Goal: Task Accomplishment & Management: Complete application form

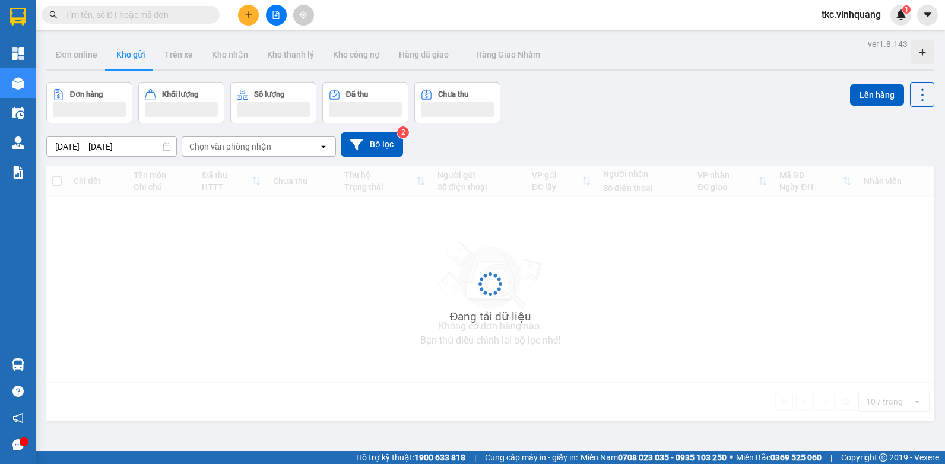
click at [245, 12] on icon "plus" at bounding box center [249, 15] width 8 height 8
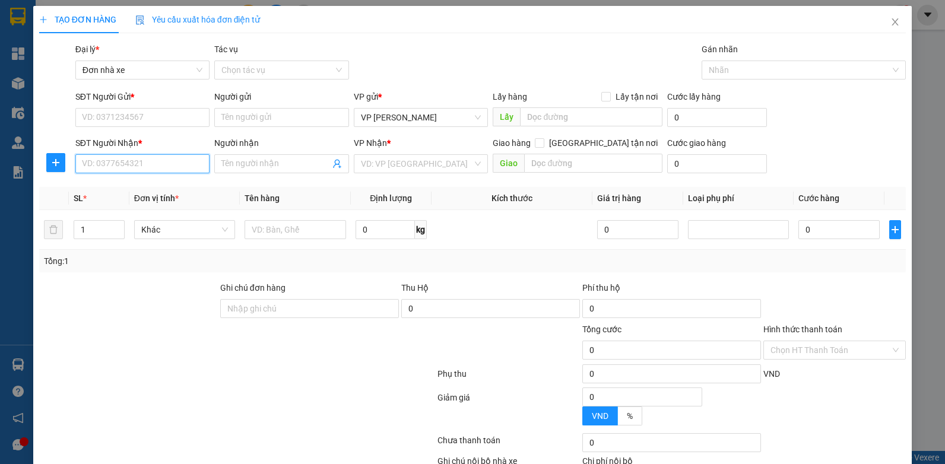
click at [178, 167] on input "SĐT Người Nhận *" at bounding box center [142, 163] width 135 height 19
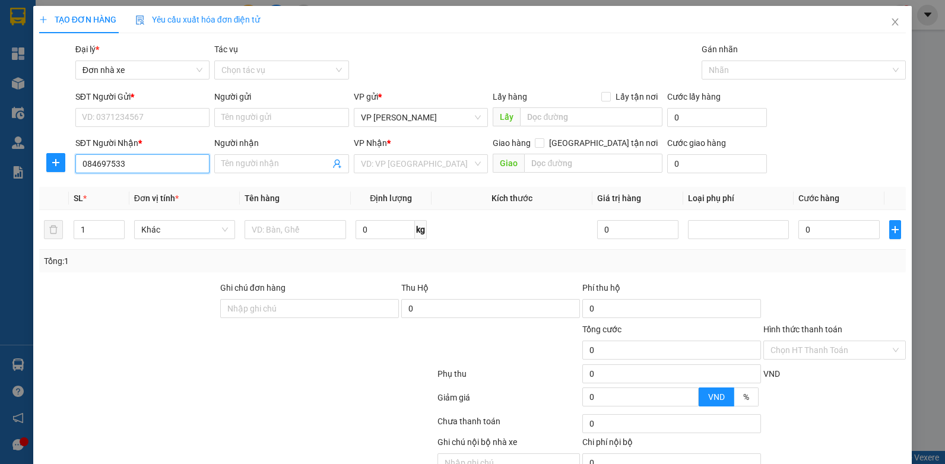
type input "0846975333"
drag, startPoint x: 144, startPoint y: 185, endPoint x: 149, endPoint y: 166, distance: 20.2
click at [144, 185] on div "0846975333 - THẮNG" at bounding box center [141, 187] width 119 height 13
type input "THẮNG"
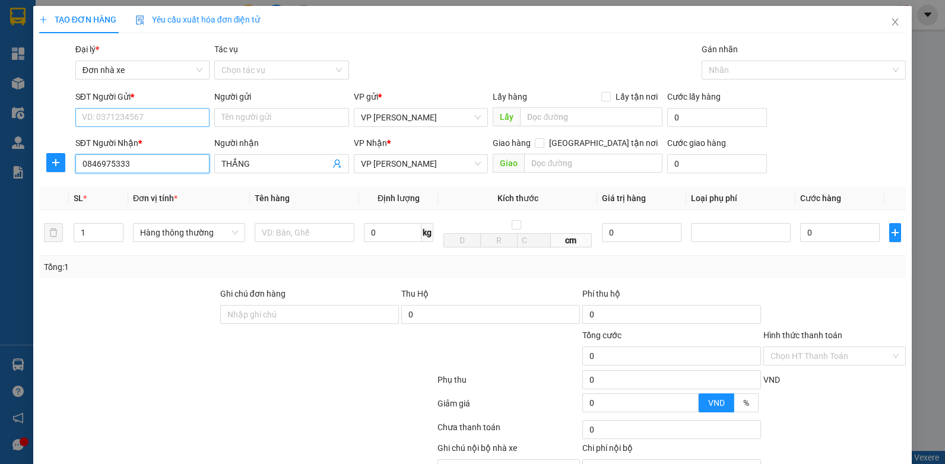
type input "0846975333"
click at [172, 116] on input "SĐT Người Gửi *" at bounding box center [142, 117] width 135 height 19
click at [153, 139] on div "0909870888 - HÙNG" at bounding box center [141, 141] width 119 height 13
type input "0909870888"
type input "HÙNG"
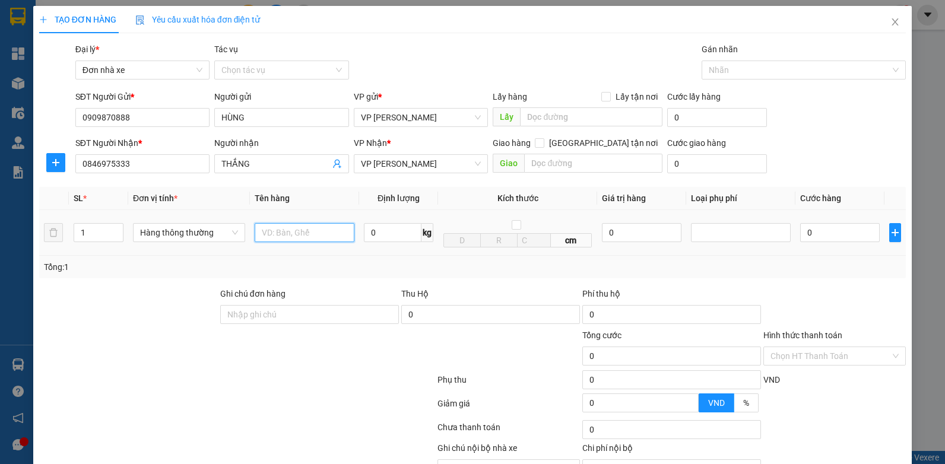
click at [321, 239] on input "text" at bounding box center [305, 232] width 100 height 19
click at [321, 239] on input "HỘP ĐÈN Q1" at bounding box center [305, 232] width 100 height 19
type input "HỘP ĐÈN"
type input "1"
type input "30.000"
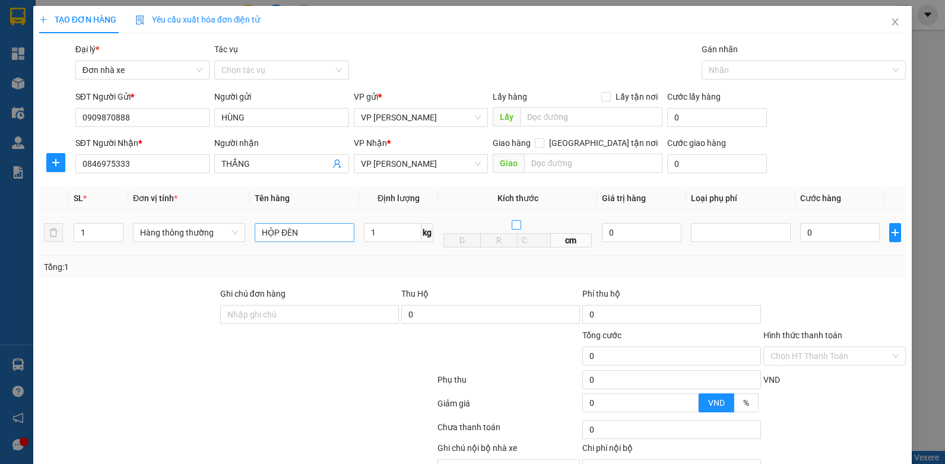
type input "30.000"
drag, startPoint x: 750, startPoint y: 286, endPoint x: 757, endPoint y: 292, distance: 9.2
click at [751, 286] on div "Transit Pickup Surcharge Ids Transit Deliver Surcharge Ids Transit Deliver Surc…" at bounding box center [472, 275] width 867 height 464
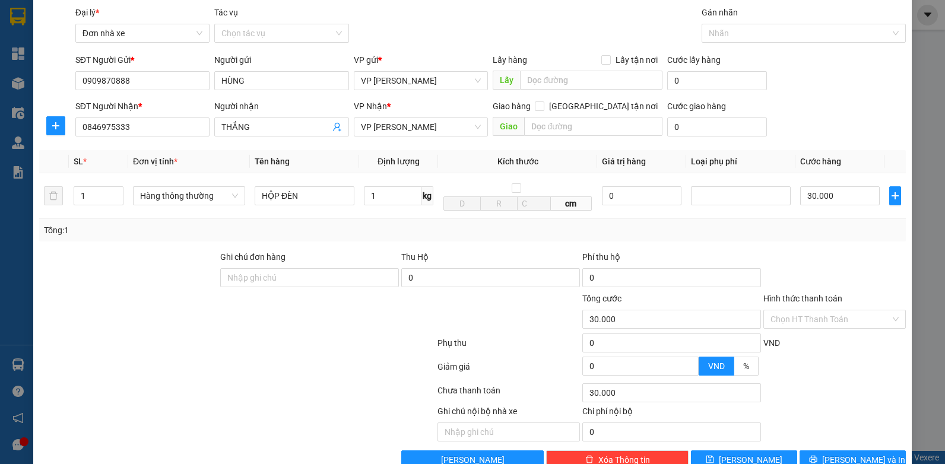
scroll to position [66, 0]
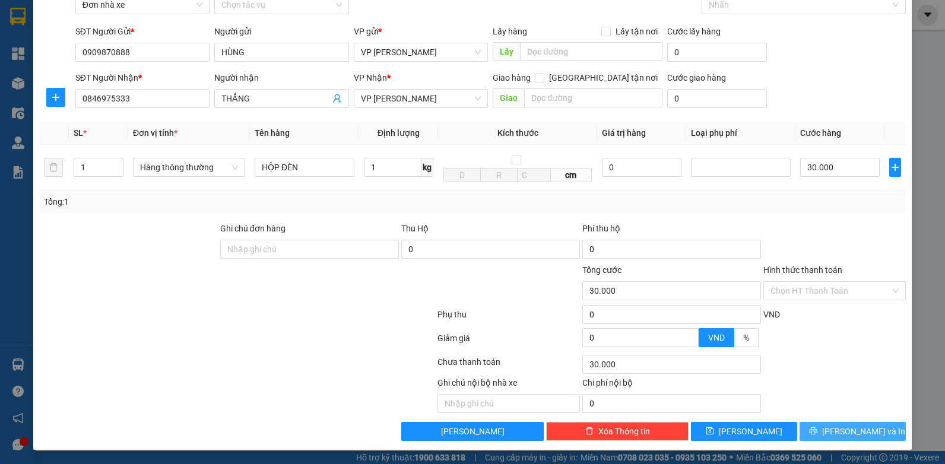
click at [857, 436] on span "[PERSON_NAME] và In" at bounding box center [863, 431] width 83 height 13
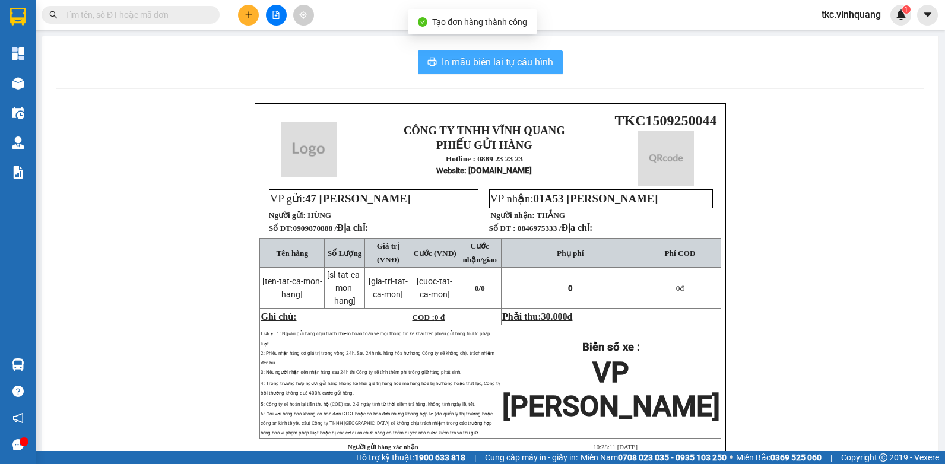
click at [503, 59] on span "In mẫu biên lai tự cấu hình" at bounding box center [498, 62] width 112 height 15
